Goal: Task Accomplishment & Management: Manage account settings

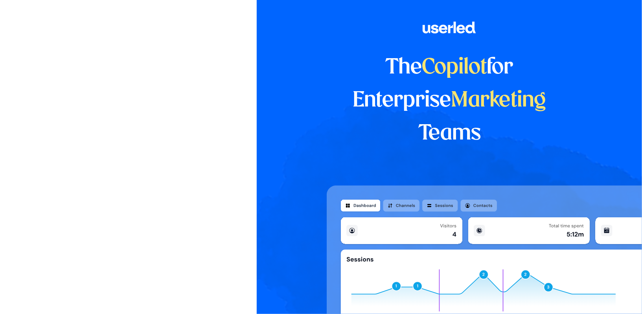
click at [174, 51] on div at bounding box center [128, 147] width 257 height 295
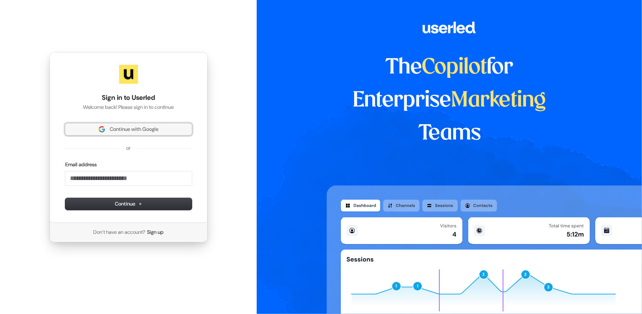
click at [118, 132] on span "Continue with Google" at bounding box center [134, 129] width 49 height 7
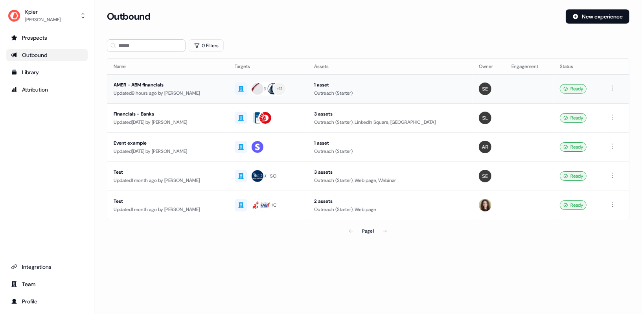
click at [184, 92] on div "Updated 9 hours ago by Sabastian Espinoza" at bounding box center [168, 93] width 108 height 8
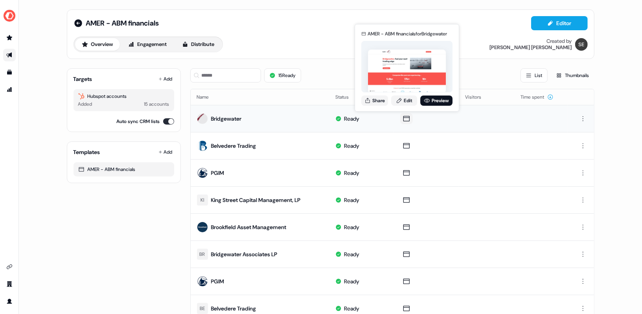
click at [410, 119] on icon at bounding box center [406, 119] width 6 height 6
click at [409, 102] on link "Edit" at bounding box center [404, 101] width 26 height 10
click at [431, 102] on link "Preview" at bounding box center [436, 101] width 32 height 10
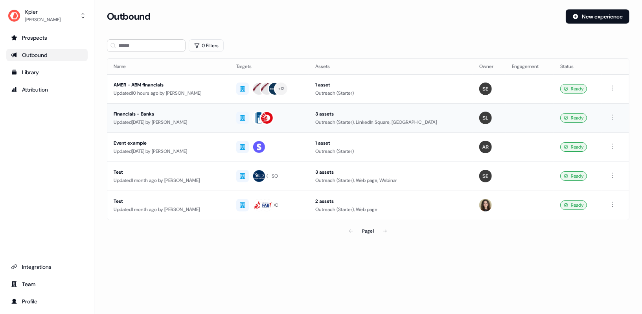
click at [174, 121] on div "Updated 12 days ago by Aleksandra Rakowska" at bounding box center [169, 122] width 110 height 8
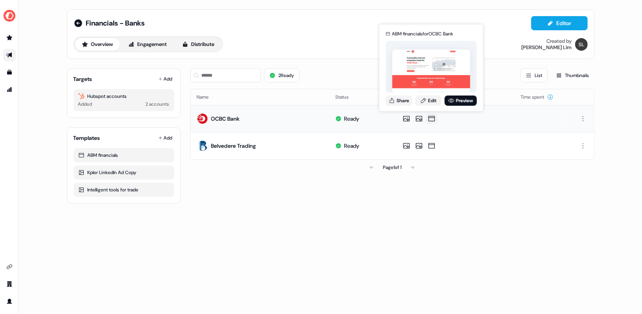
click at [432, 120] on icon at bounding box center [431, 119] width 6 height 6
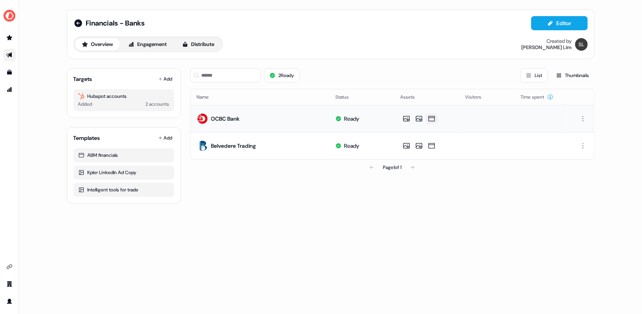
click at [432, 116] on icon at bounding box center [431, 119] width 6 height 6
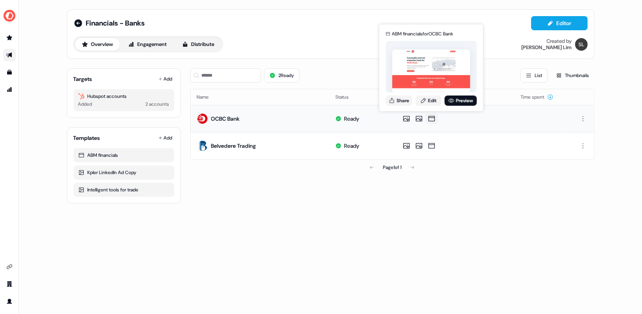
click at [429, 120] on icon at bounding box center [431, 119] width 9 height 8
click at [454, 100] on link "Preview" at bounding box center [461, 101] width 32 height 10
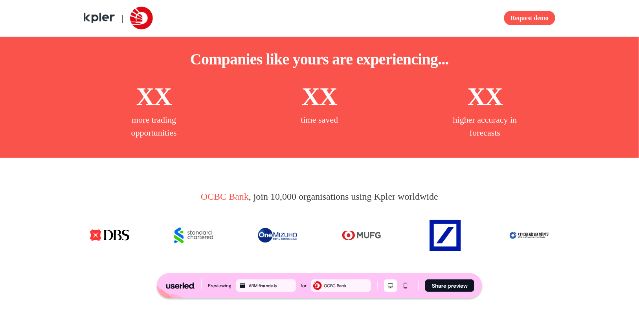
scroll to position [116, 0]
